Goal: Task Accomplishment & Management: Manage account settings

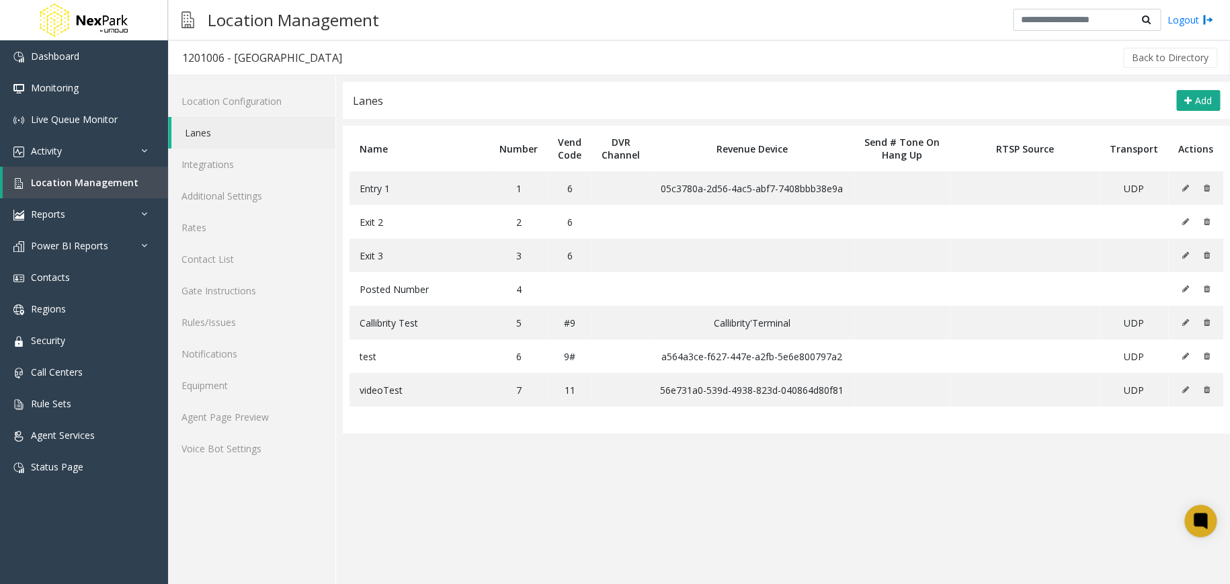
drag, startPoint x: 690, startPoint y: 532, endPoint x: 708, endPoint y: 581, distance: 51.7
click at [690, 532] on app-lanes "**********" at bounding box center [786, 333] width 887 height 502
click at [472, 55] on div "Back to Directory" at bounding box center [786, 58] width 863 height 34
click at [506, 63] on div "Back to Directory" at bounding box center [786, 58] width 863 height 34
click at [1183, 222] on icon at bounding box center [1184, 222] width 7 height 8
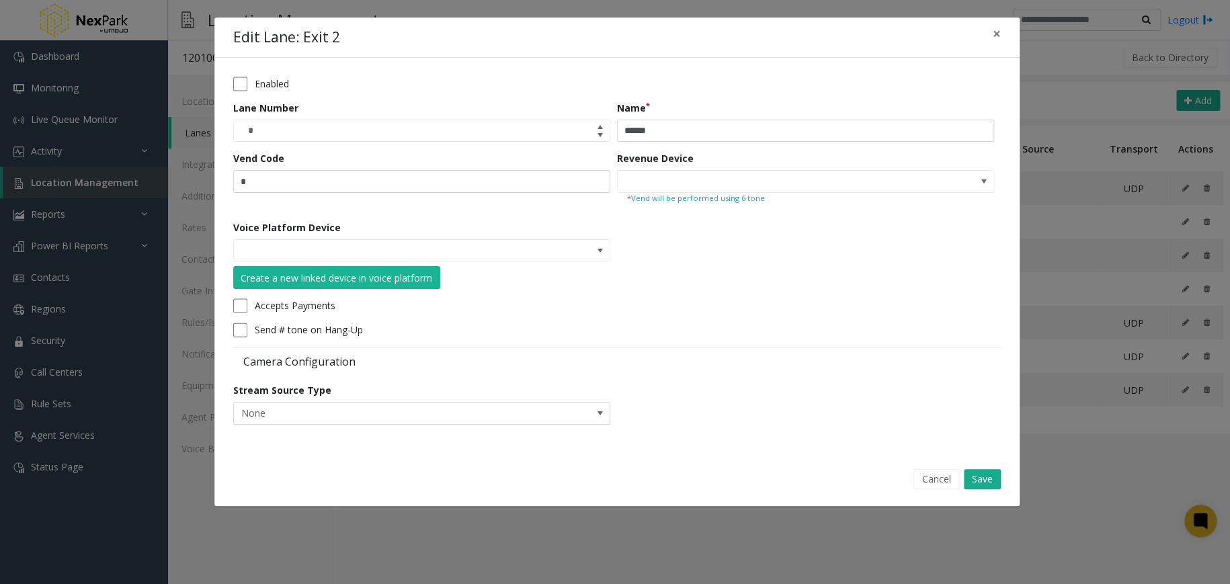
click at [544, 208] on div "Vend Code *" at bounding box center [425, 180] width 384 height 59
click at [999, 36] on span "×" at bounding box center [996, 33] width 8 height 19
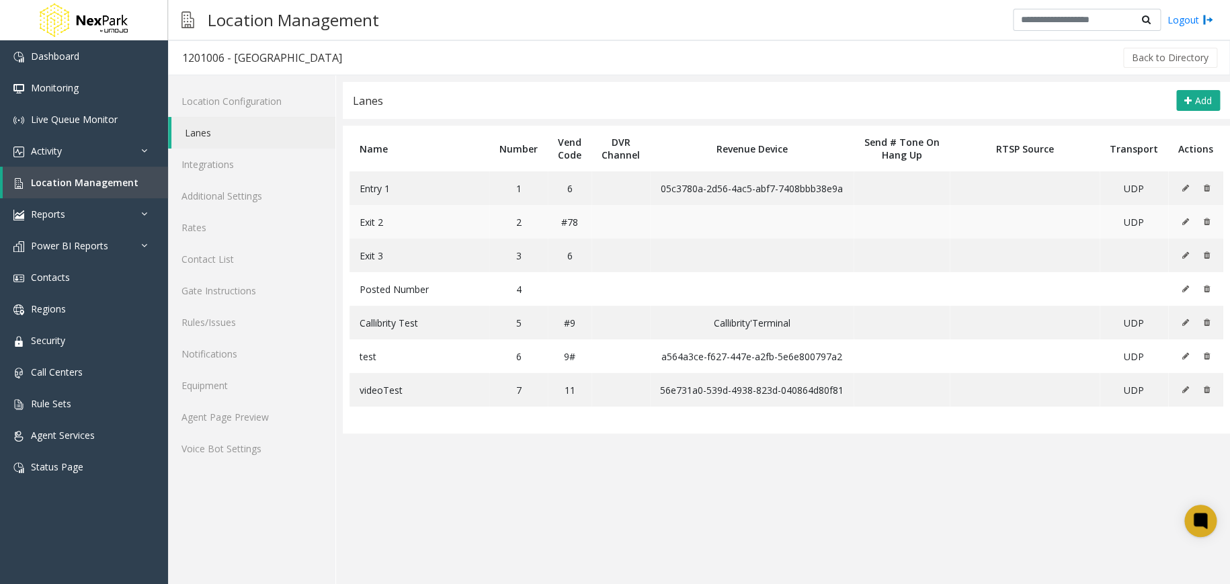
click at [1182, 219] on icon at bounding box center [1184, 222] width 7 height 8
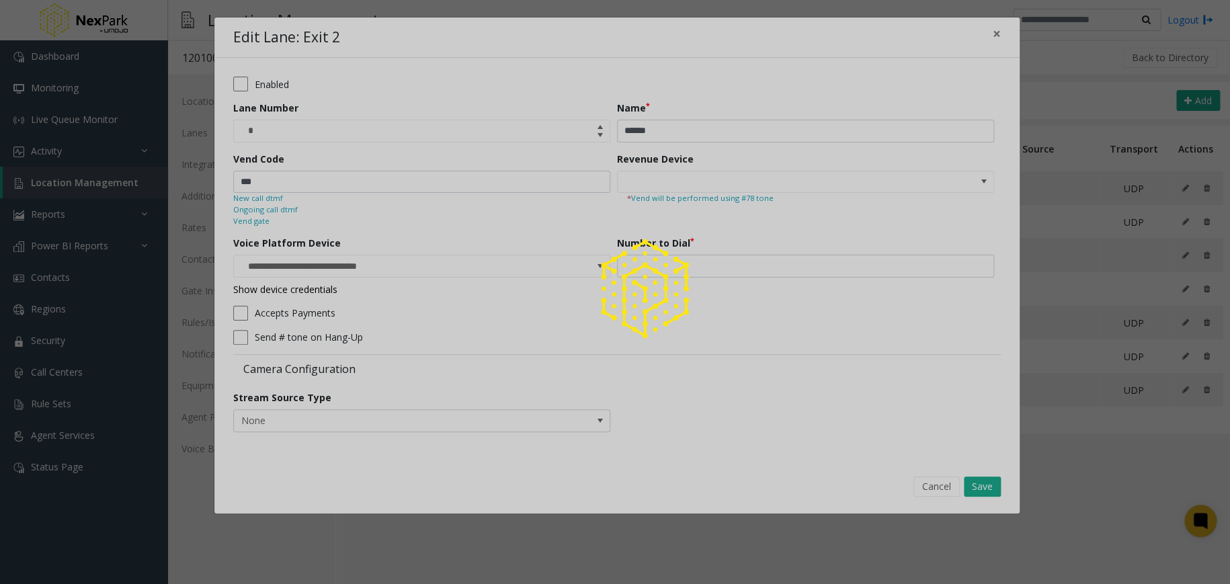
type input "**********"
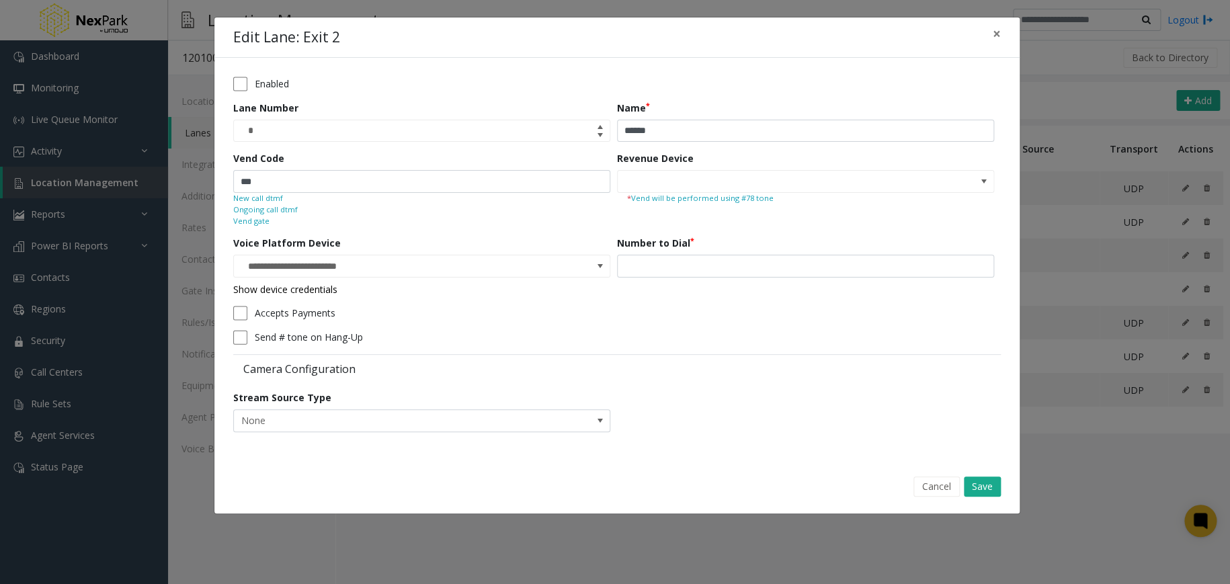
click at [282, 208] on small "Ongoing call dtmf" at bounding box center [265, 209] width 65 height 11
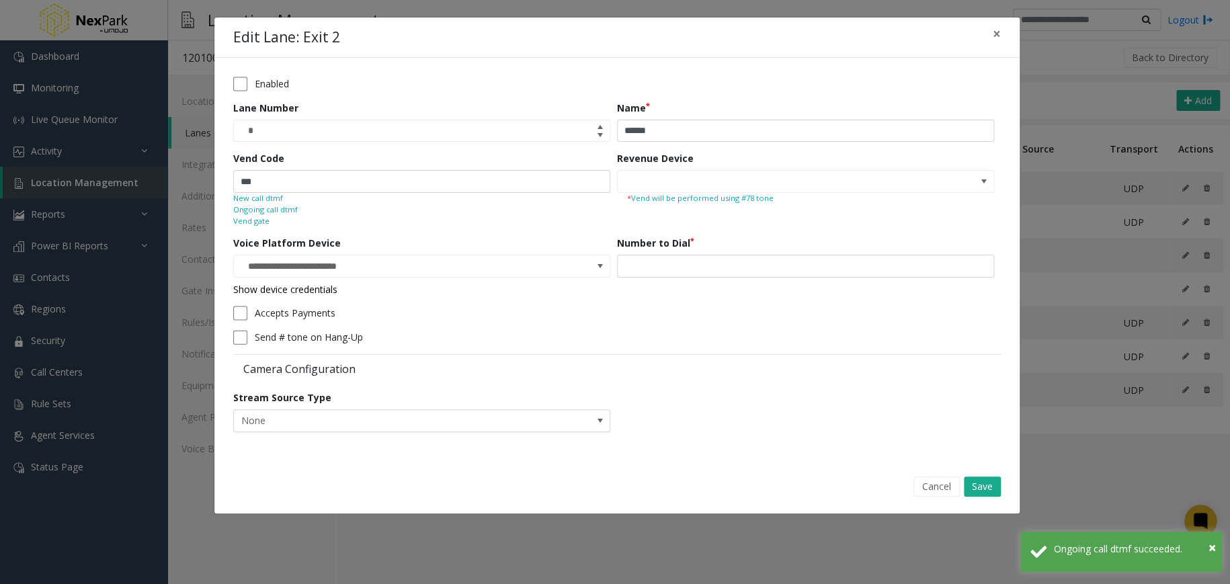
click at [250, 218] on small "Vend gate" at bounding box center [251, 221] width 36 height 11
